Goal: Information Seeking & Learning: Find specific fact

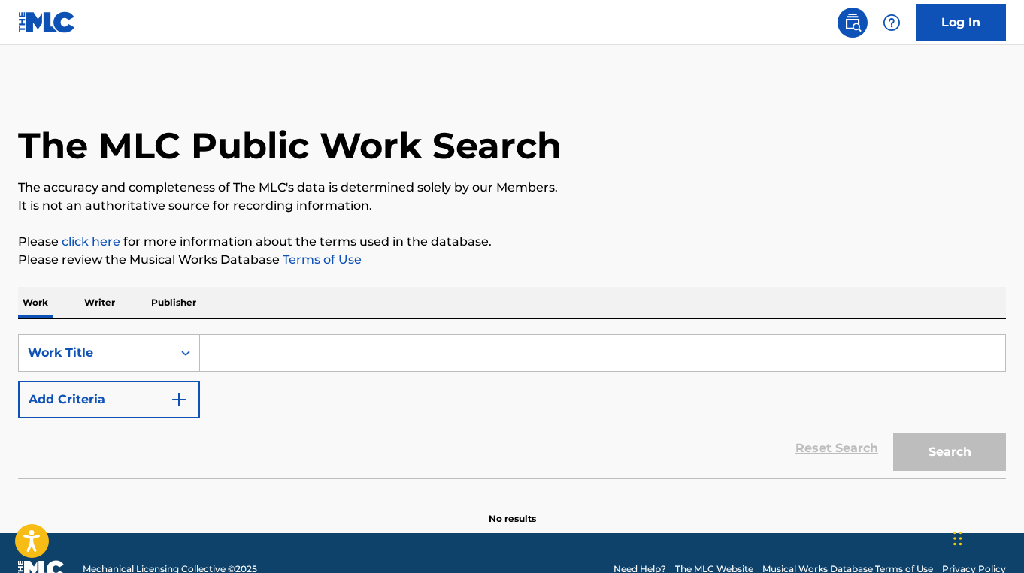
click at [447, 350] on input "Search Form" at bounding box center [602, 353] width 805 height 36
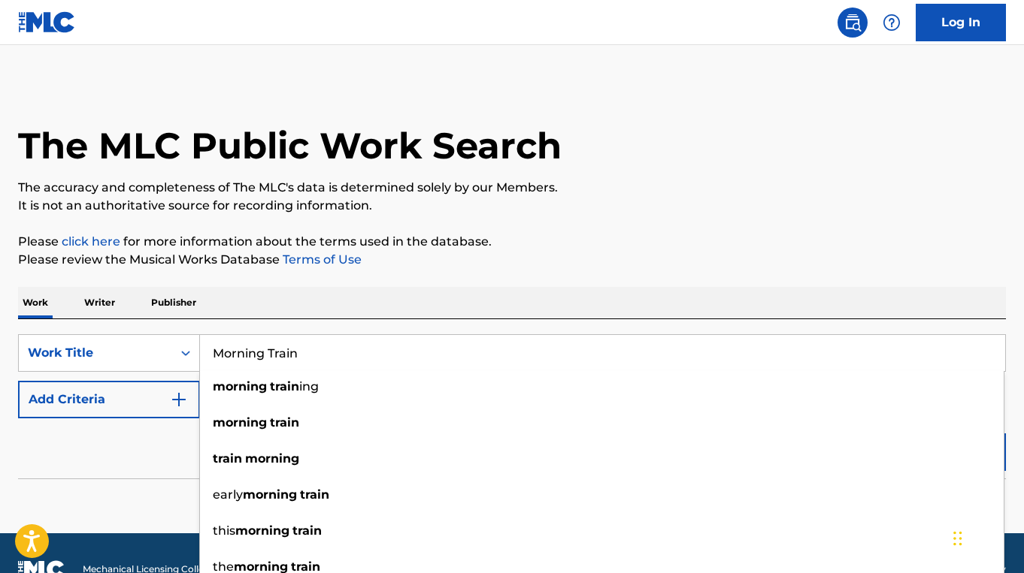
type input "Morning Train"
click at [136, 410] on button "Add Criteria" at bounding box center [109, 400] width 182 height 38
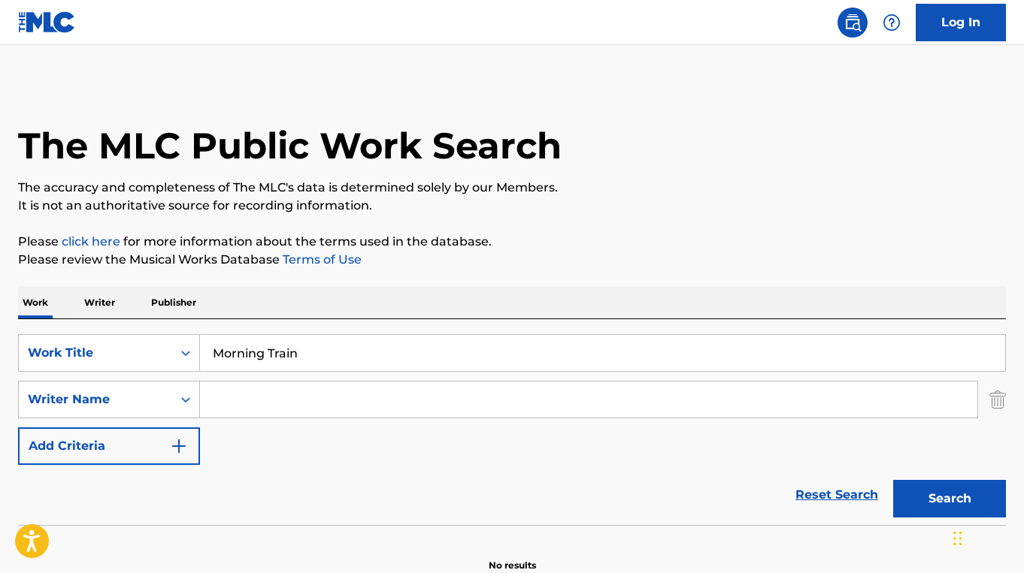
click at [263, 404] on input "Search Form" at bounding box center [588, 400] width 777 height 36
paste input "FLORRIE PALMER"
type input "FLORRIE PALMER"
click at [893, 480] on button "Search" at bounding box center [949, 499] width 113 height 38
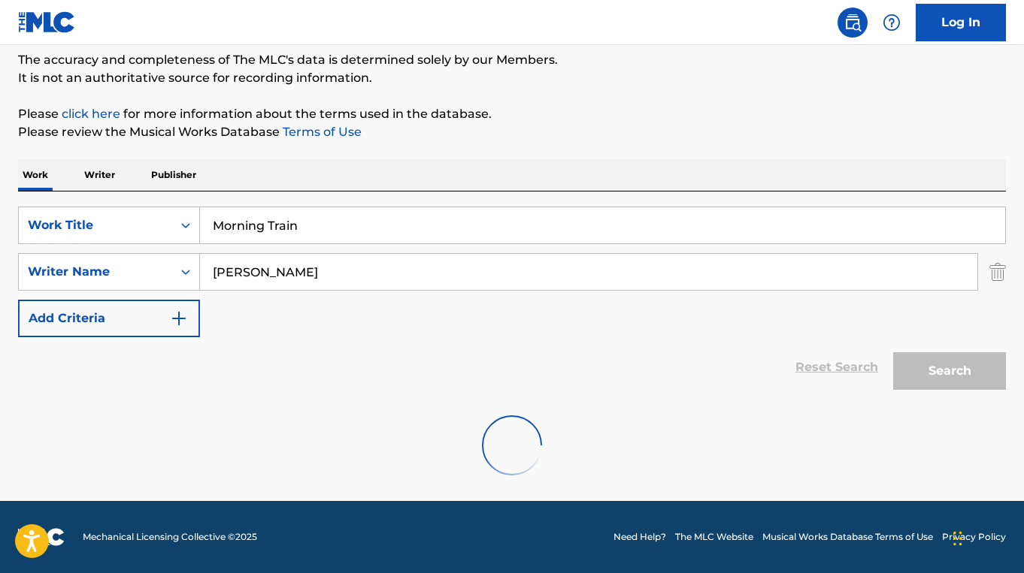
scroll to position [244, 0]
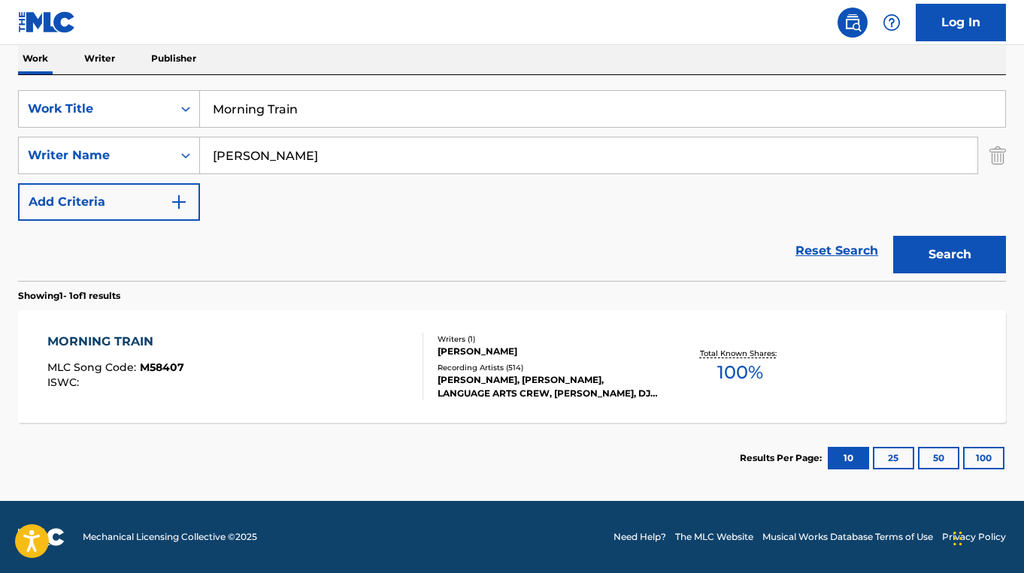
click at [304, 386] on div "MORNING TRAIN MLC Song Code : M58407 ISWC :" at bounding box center [234, 367] width 375 height 68
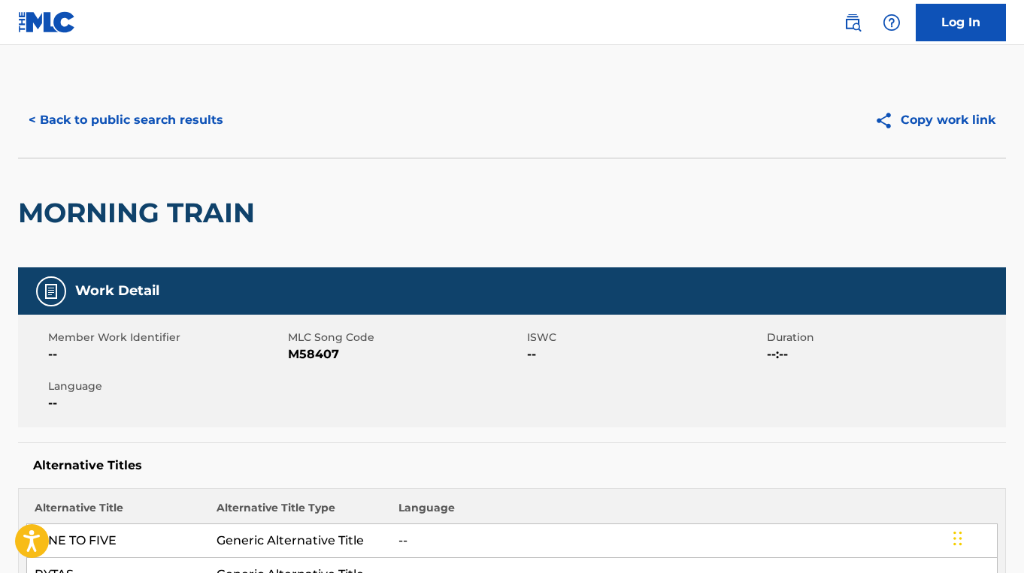
click at [125, 134] on button "< Back to public search results" at bounding box center [126, 120] width 216 height 38
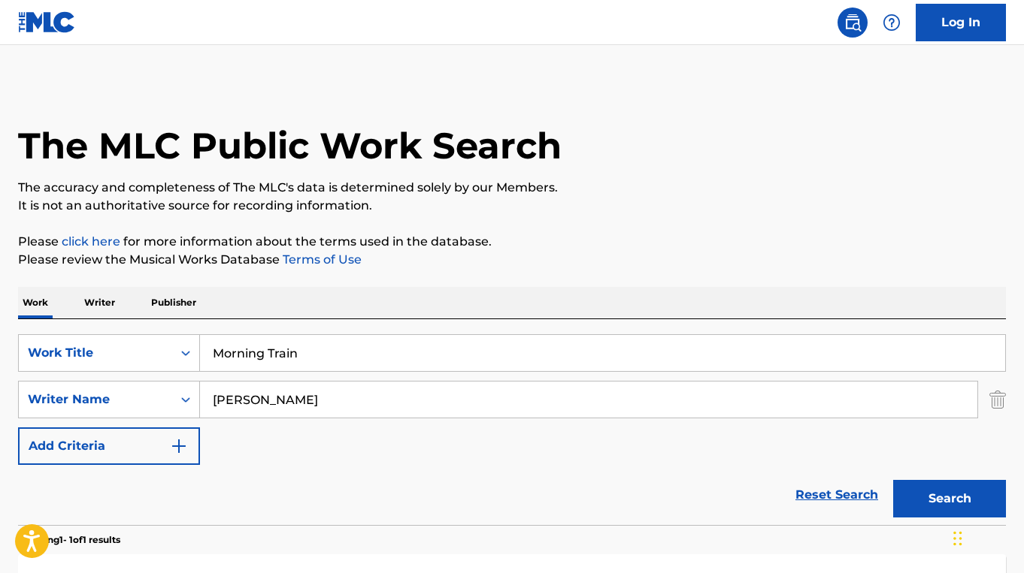
scroll to position [153, 0]
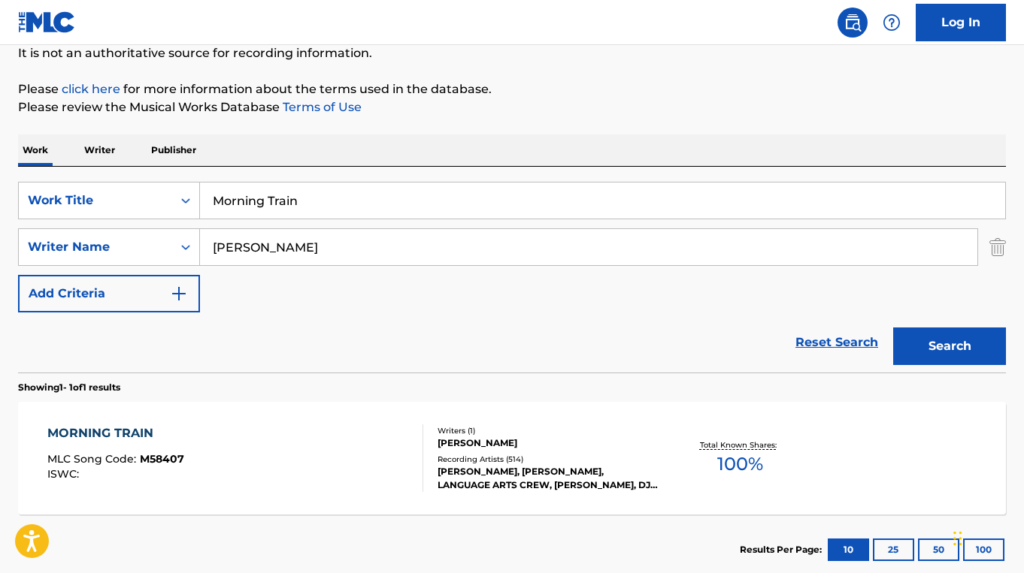
drag, startPoint x: 320, startPoint y: 203, endPoint x: 144, endPoint y: 177, distance: 178.6
click at [144, 177] on div "SearchWithCriteria0e551b54-4ef6-4bff-b47e-8e665843d57b Work Title Morning Train…" at bounding box center [512, 270] width 988 height 206
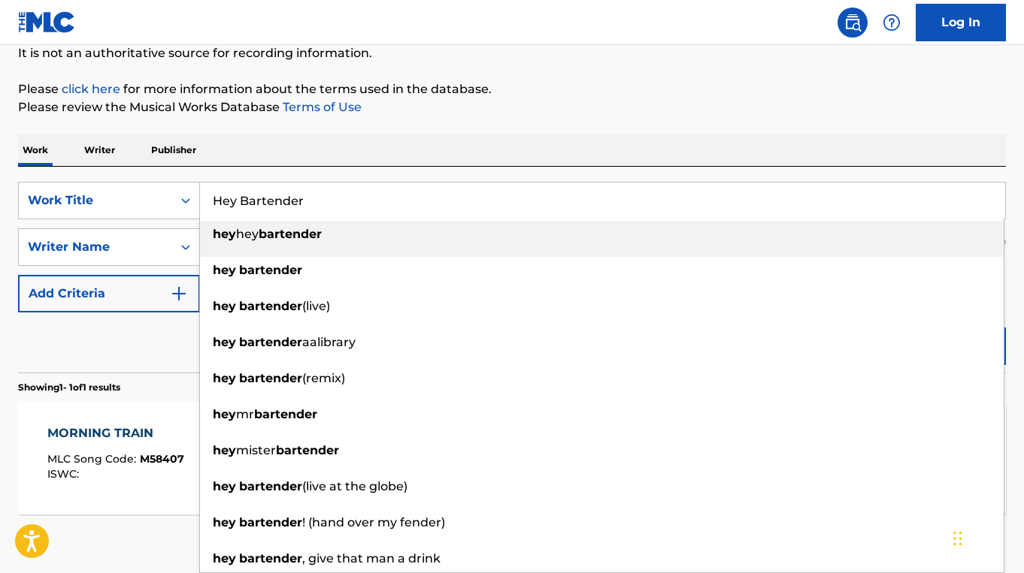
drag, startPoint x: 329, startPoint y: 206, endPoint x: 201, endPoint y: 195, distance: 128.2
click at [201, 195] on input "Hey Bartender" at bounding box center [602, 201] width 805 height 36
type input "Hey Bartender"
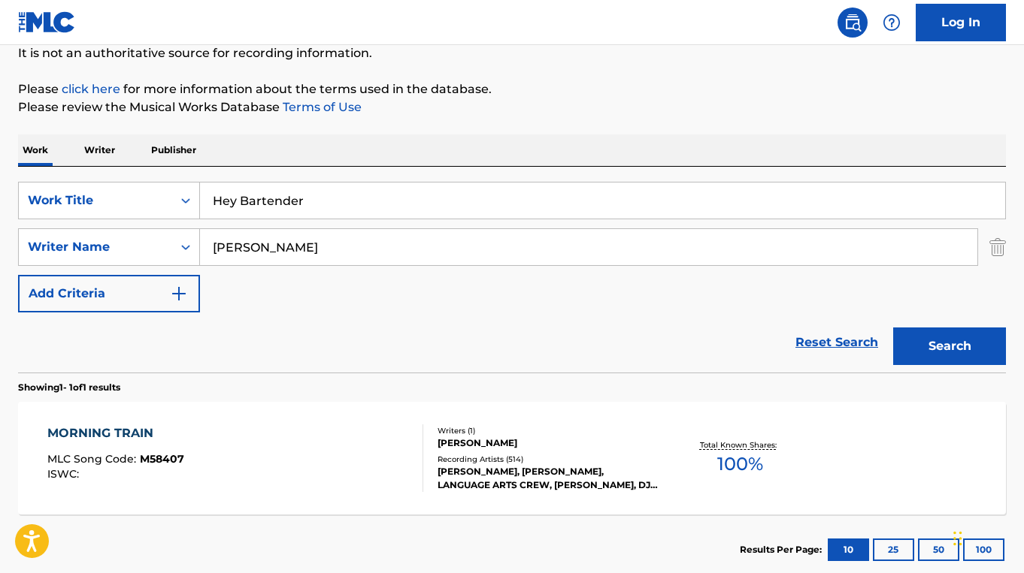
click at [565, 130] on div "The MLC Public Work Search The accuracy and completeness of The MLC's data is d…" at bounding box center [512, 257] width 1024 height 655
drag, startPoint x: 337, startPoint y: 254, endPoint x: 165, endPoint y: 246, distance: 173.0
click at [165, 246] on div "SearchWithCriteria9f3b18a7-4f6a-4f09-858f-c6c589ab2f12 Writer Name FLORRIE PALM…" at bounding box center [512, 247] width 988 height 38
drag, startPoint x: 287, startPoint y: 253, endPoint x: 204, endPoint y: 252, distance: 82.7
click at [204, 252] on input "Dossie Terry" at bounding box center [588, 247] width 777 height 36
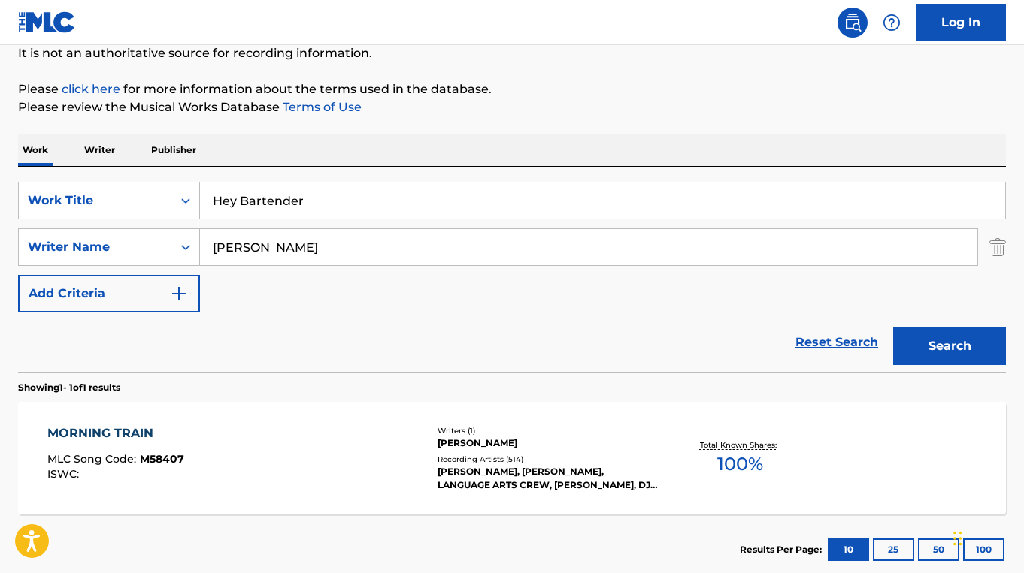
type input "Dossie Terry"
click at [301, 305] on div "SearchWithCriteria0e551b54-4ef6-4bff-b47e-8e665843d57b Work Title Hey Bartender…" at bounding box center [512, 247] width 988 height 131
click at [939, 344] on button "Search" at bounding box center [949, 347] width 113 height 38
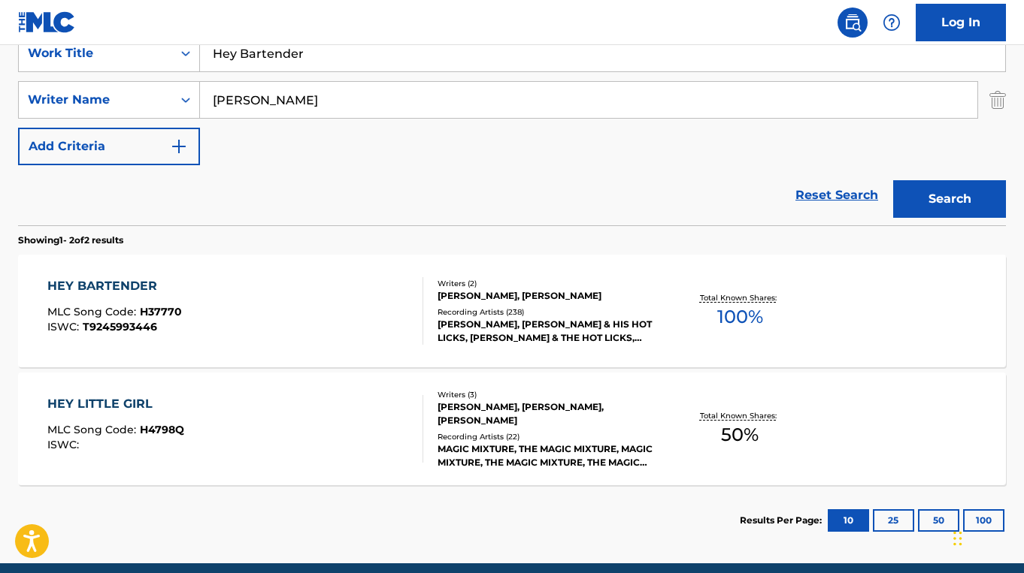
scroll to position [298, 0]
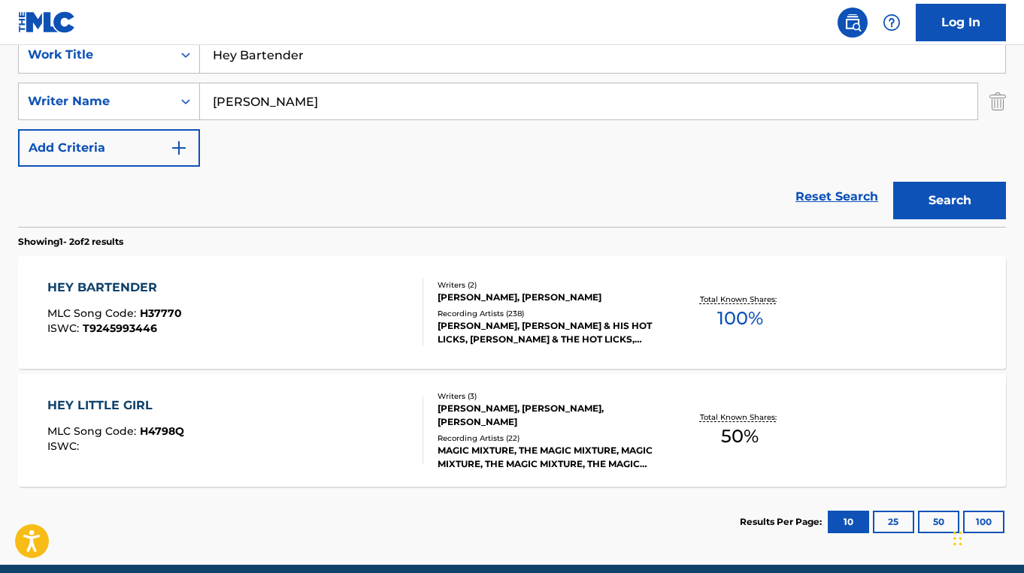
click at [396, 324] on div "HEY BARTENDER MLC Song Code : H37770 ISWC : T9245993446" at bounding box center [234, 313] width 375 height 68
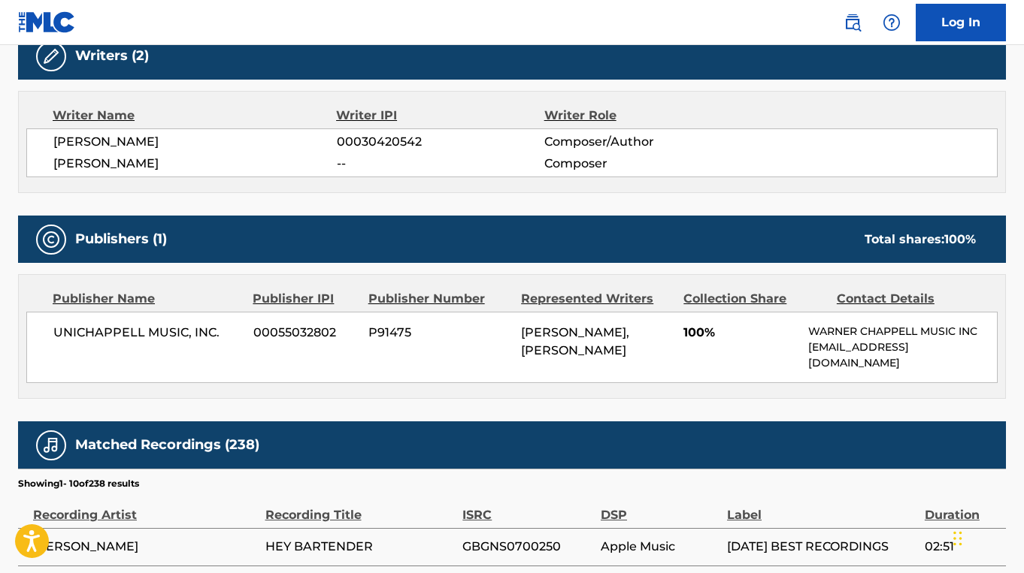
scroll to position [501, 0]
